Goal: Information Seeking & Learning: Learn about a topic

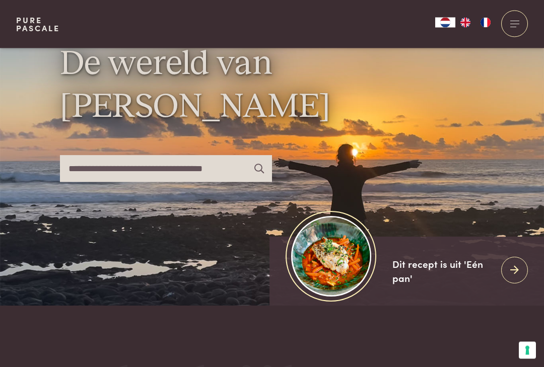
scroll to position [38, 0]
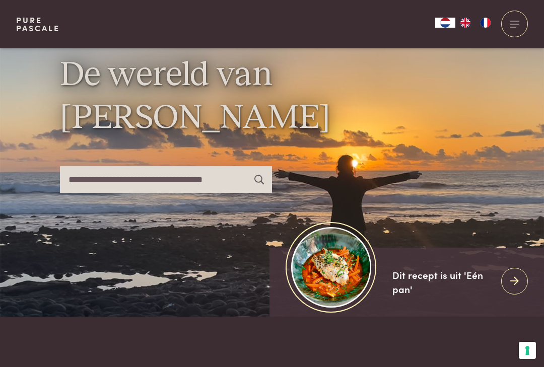
click at [518, 289] on icon at bounding box center [514, 281] width 9 height 15
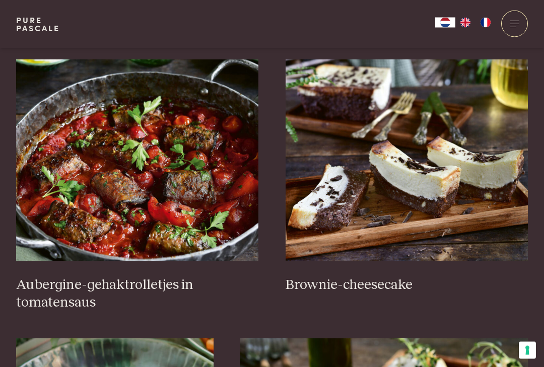
scroll to position [382, 0]
click at [111, 191] on img at bounding box center [137, 159] width 243 height 201
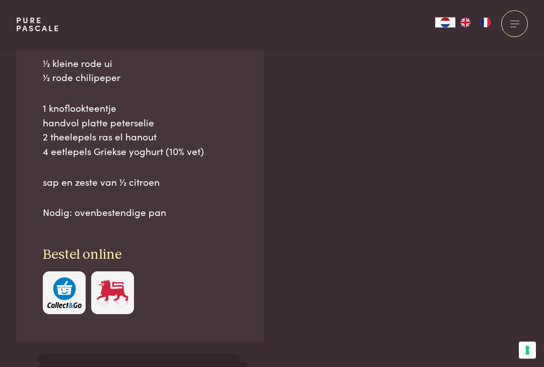
scroll to position [832, 0]
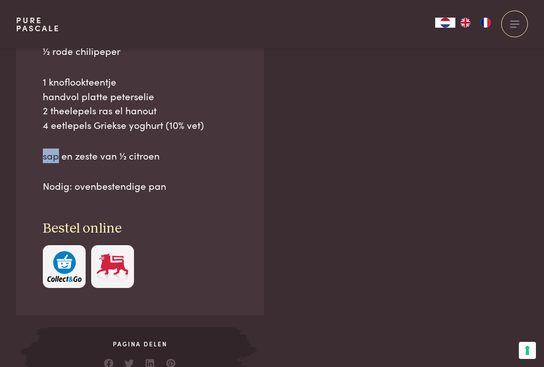
click at [397, 135] on div "Ingrediënten 300 g lams- en rundergehakt, gemengd 1 lange aubergine (zie tip) 1…" at bounding box center [272, 364] width 512 height 983
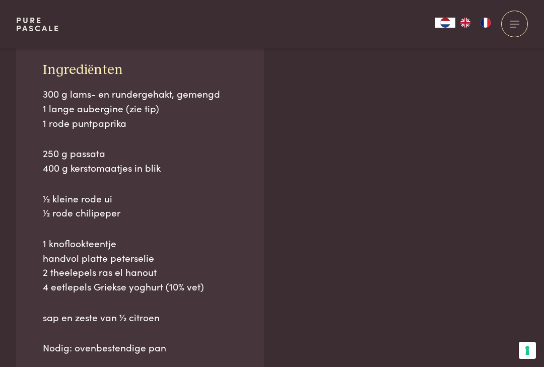
scroll to position [669, 0]
